Goal: Task Accomplishment & Management: Manage account settings

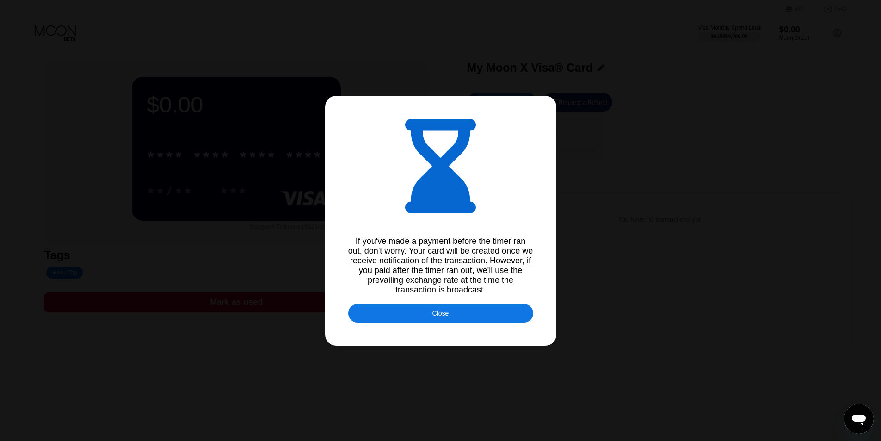
click at [462, 322] on div "Close" at bounding box center [440, 313] width 185 height 18
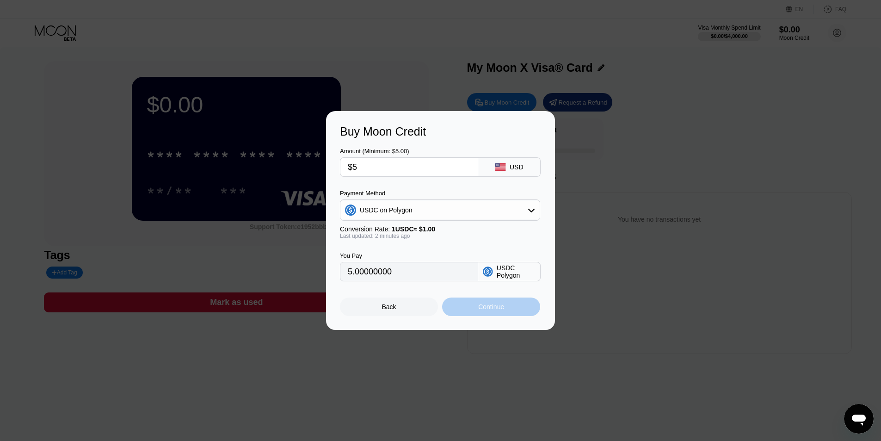
click at [511, 311] on div "Continue" at bounding box center [491, 306] width 98 height 18
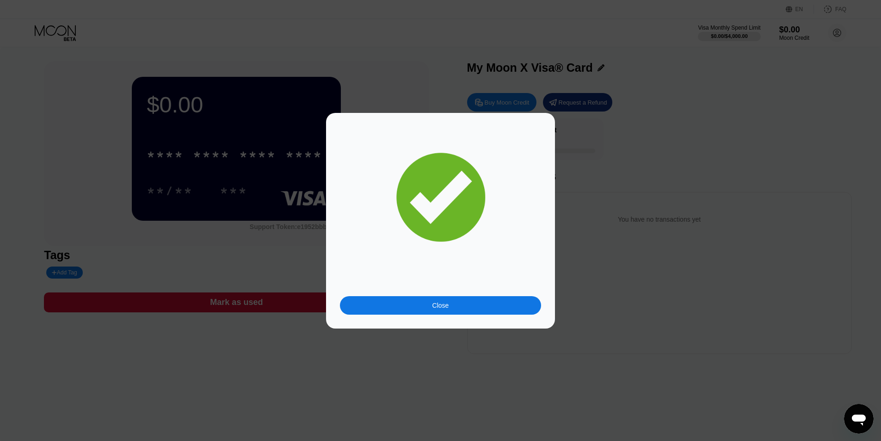
drag, startPoint x: 418, startPoint y: 300, endPoint x: 419, endPoint y: 294, distance: 5.6
click at [419, 294] on div "Close" at bounding box center [440, 221] width 201 height 188
click at [429, 298] on div "Close" at bounding box center [440, 305] width 201 height 18
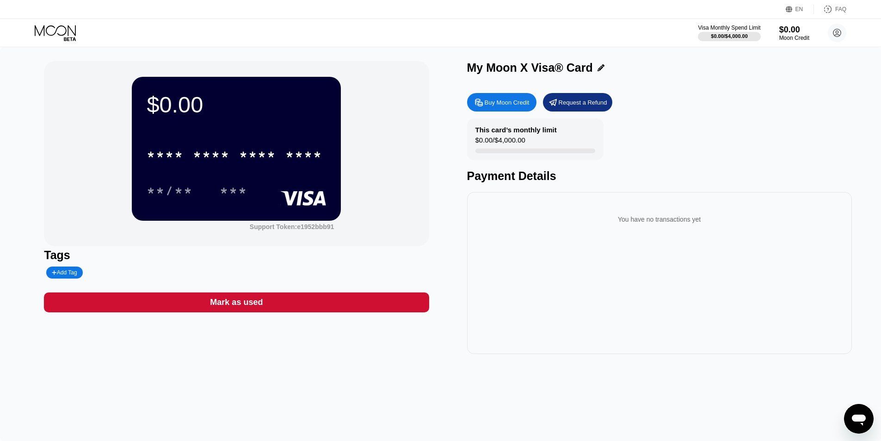
click at [74, 28] on icon at bounding box center [56, 33] width 43 height 16
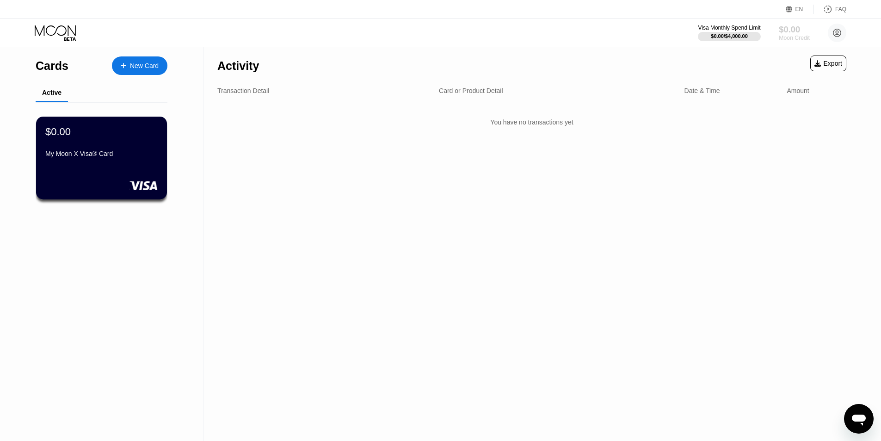
click at [786, 25] on div "$0.00" at bounding box center [794, 30] width 31 height 10
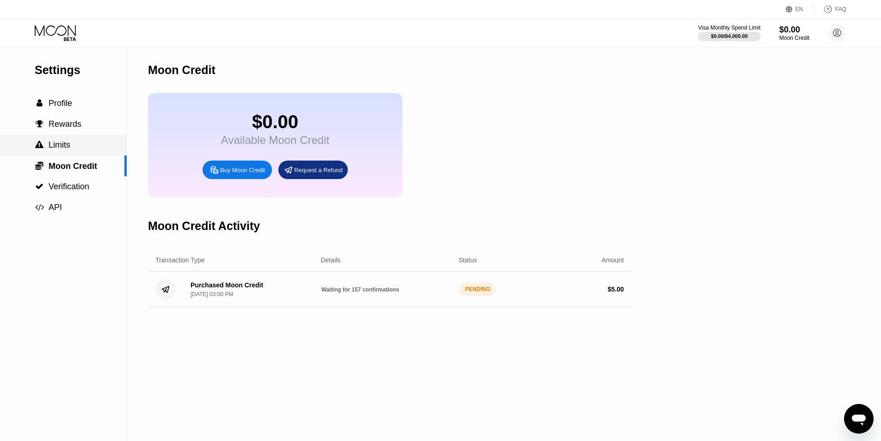
click at [60, 146] on span "Limits" at bounding box center [60, 144] width 22 height 9
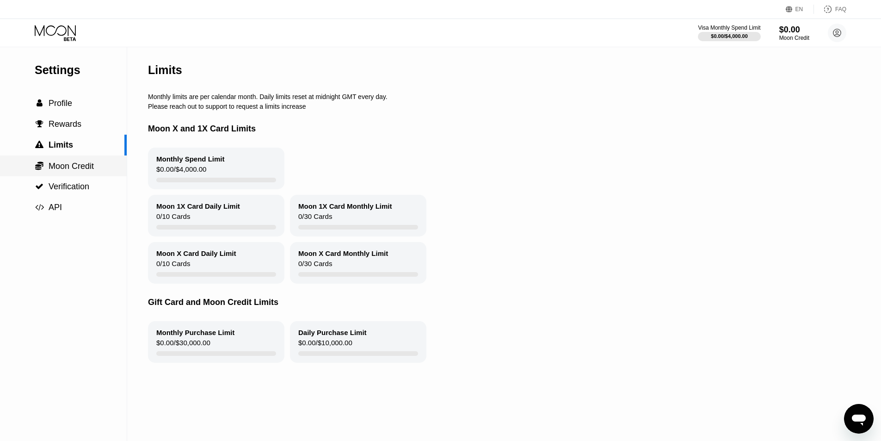
click at [59, 162] on span "Moon Credit" at bounding box center [71, 165] width 45 height 9
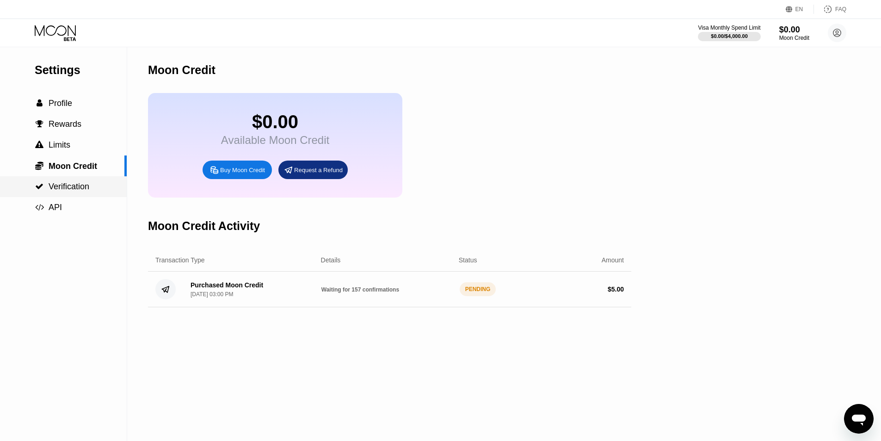
click at [87, 186] on span "Verification" at bounding box center [69, 186] width 41 height 9
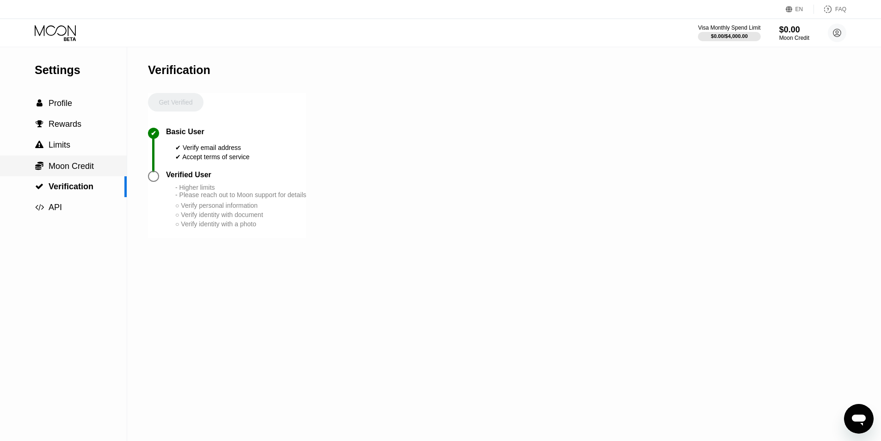
click at [87, 174] on div " Moon Credit" at bounding box center [63, 165] width 127 height 21
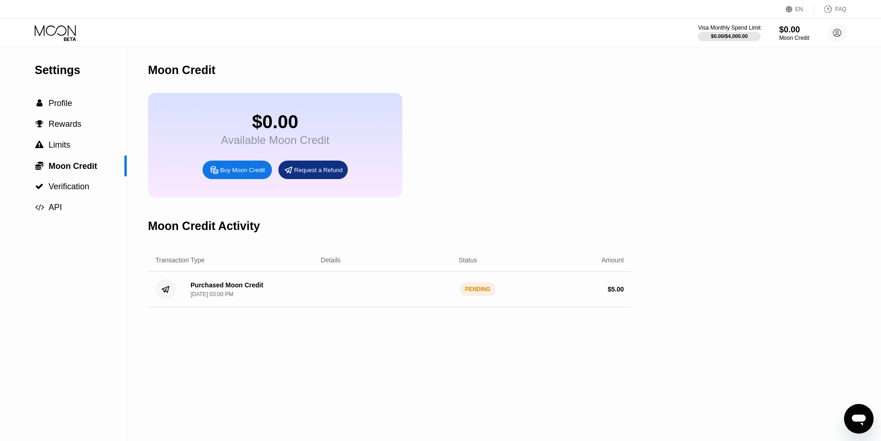
click at [350, 292] on div "Purchased Moon Credit Sep 25, 2025, 03:00 PM PENDING $ 5.00" at bounding box center [389, 289] width 483 height 36
drag, startPoint x: 61, startPoint y: 35, endPoint x: 63, endPoint y: 31, distance: 5.0
click at [61, 33] on icon at bounding box center [56, 33] width 43 height 16
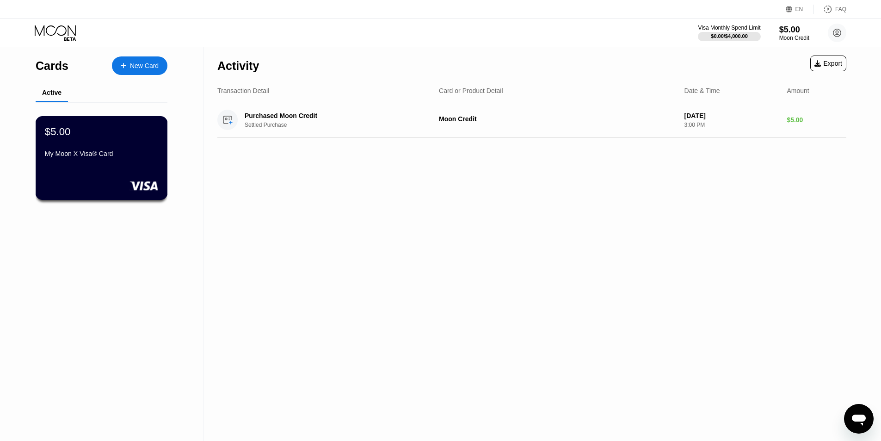
click at [84, 161] on div "My Moon X Visa® Card" at bounding box center [101, 155] width 113 height 11
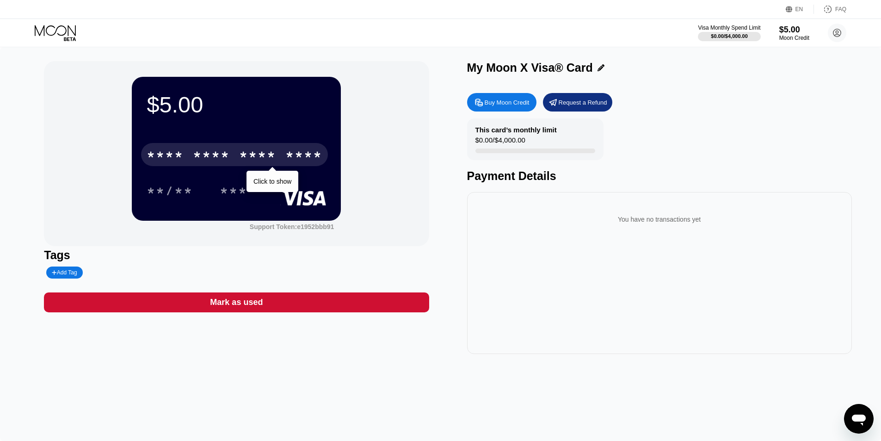
click at [199, 157] on div "* * * *" at bounding box center [211, 155] width 37 height 15
click at [184, 164] on div "* * * * * * * * * * * * 1346" at bounding box center [234, 154] width 187 height 23
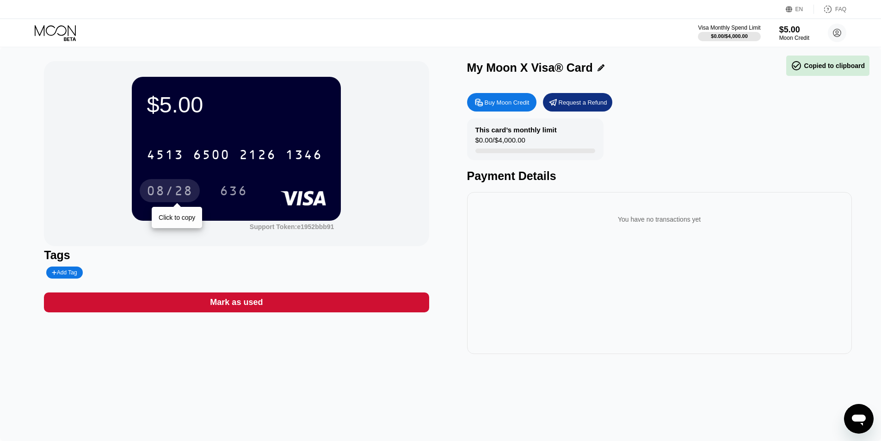
click at [168, 188] on div "08/28" at bounding box center [170, 191] width 46 height 15
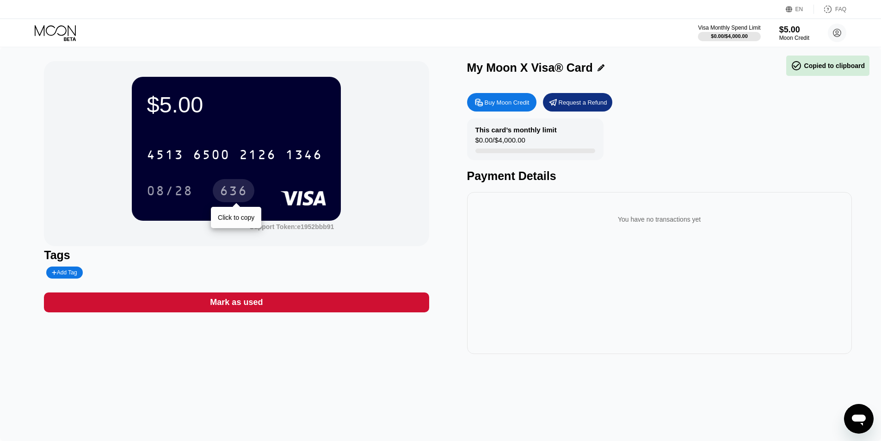
click at [240, 190] on div "636" at bounding box center [234, 191] width 28 height 15
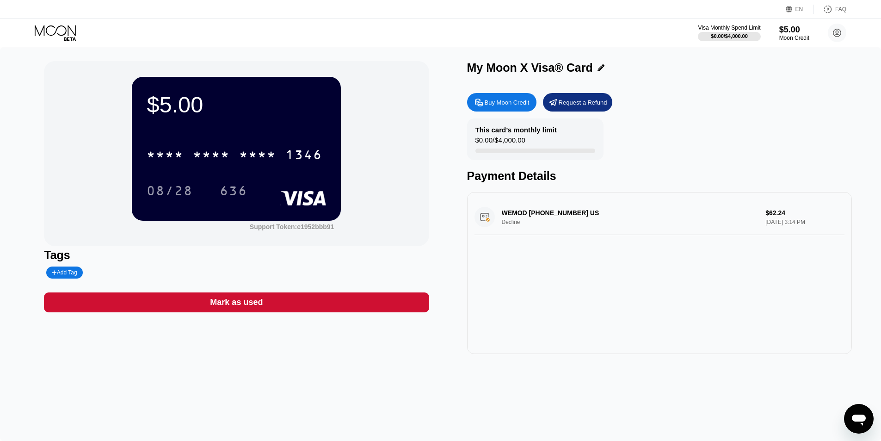
click at [570, 211] on div "WEMOD [PHONE_NUMBER] US Decline $62.24 [DATE] 3:14 PM" at bounding box center [659, 217] width 370 height 36
